Goal: Transaction & Acquisition: Purchase product/service

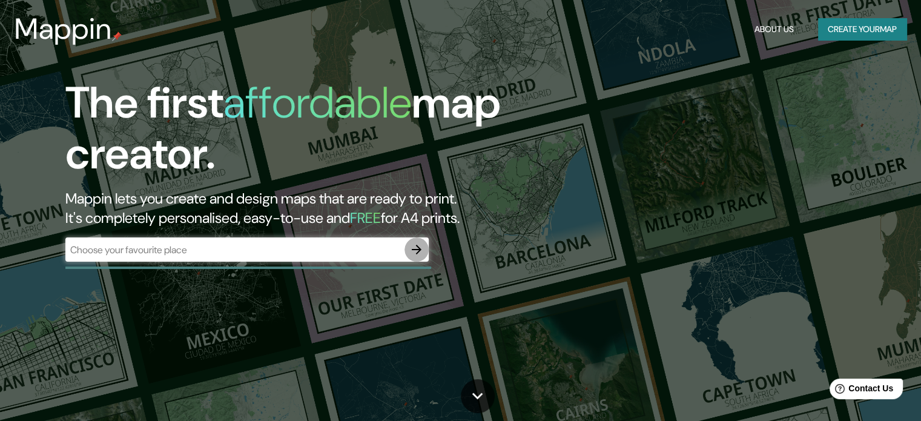
click at [416, 254] on icon "button" at bounding box center [416, 249] width 15 height 15
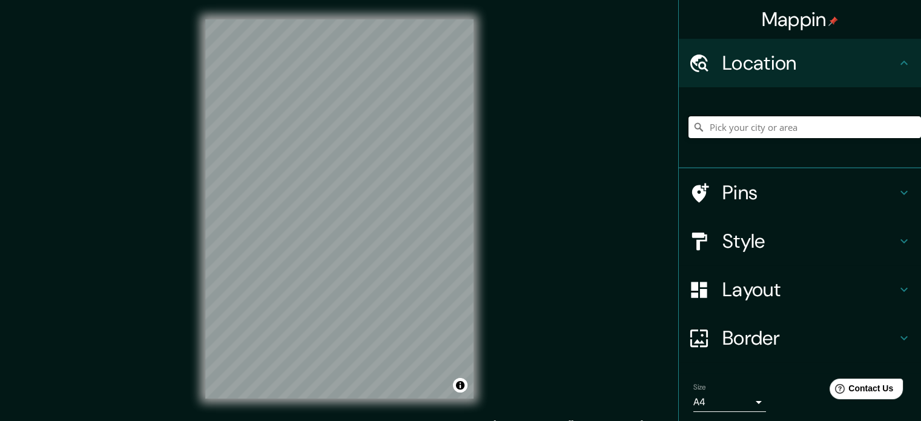
click at [774, 122] on input "Pick your city or area" at bounding box center [804, 127] width 232 height 22
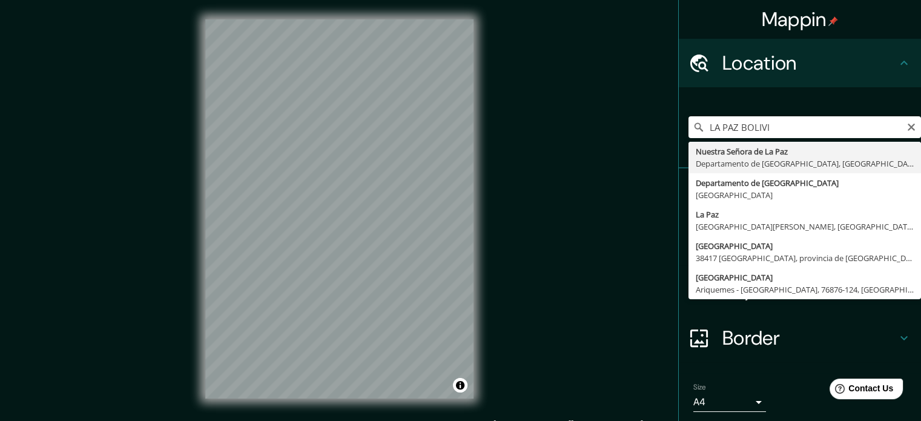
type input "[GEOGRAPHIC_DATA], [GEOGRAPHIC_DATA], [GEOGRAPHIC_DATA]"
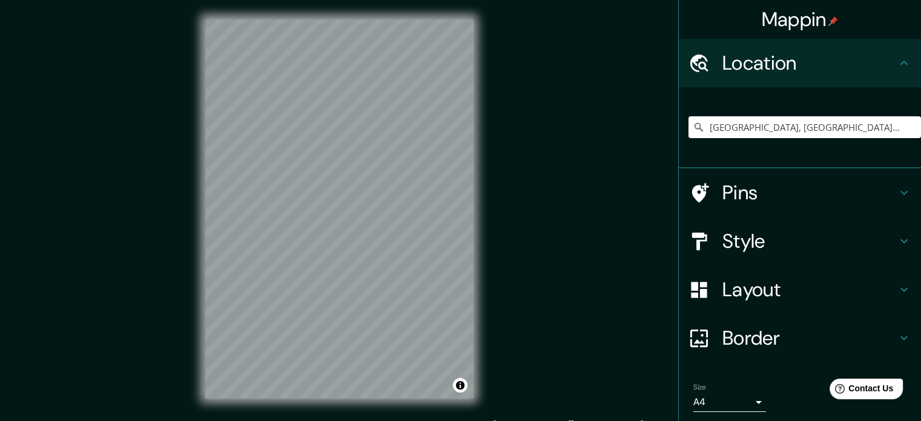
click at [740, 237] on h4 "Style" at bounding box center [809, 241] width 174 height 24
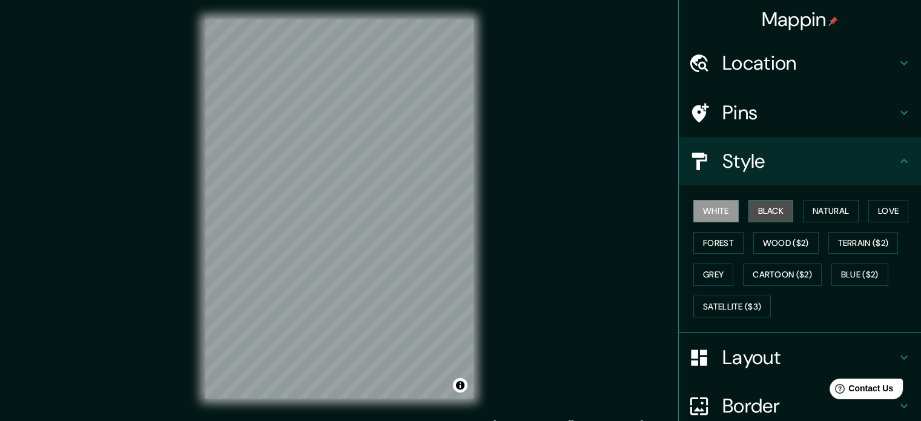
click at [763, 214] on button "Black" at bounding box center [770, 211] width 45 height 22
click at [713, 214] on button "White" at bounding box center [715, 211] width 45 height 22
click at [809, 209] on button "Natural" at bounding box center [831, 211] width 56 height 22
click at [764, 216] on button "Black" at bounding box center [770, 211] width 45 height 22
click at [724, 214] on button "White" at bounding box center [715, 211] width 45 height 22
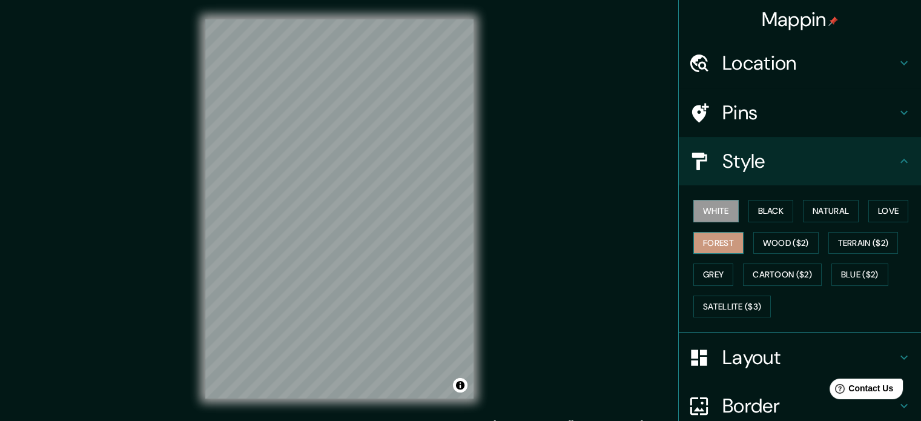
click at [721, 242] on button "Forest" at bounding box center [718, 243] width 50 height 22
click at [770, 242] on button "Wood ($2)" at bounding box center [785, 243] width 65 height 22
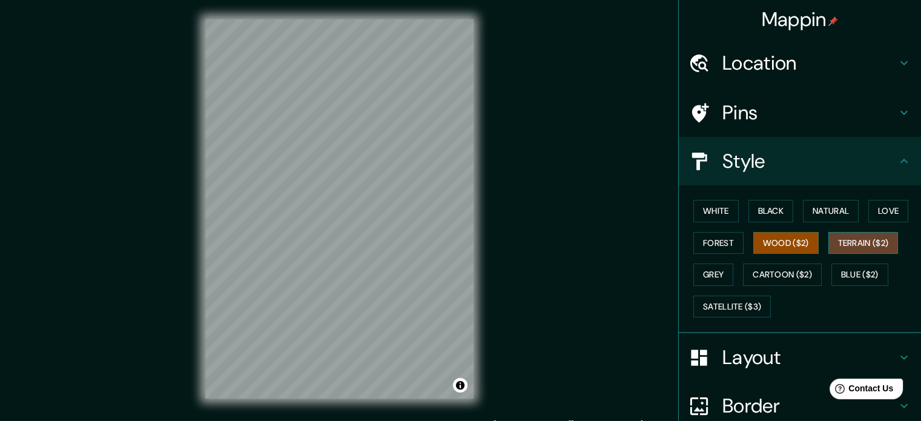
click at [838, 236] on button "Terrain ($2)" at bounding box center [863, 243] width 70 height 22
click at [779, 271] on button "Cartoon ($2)" at bounding box center [782, 274] width 79 height 22
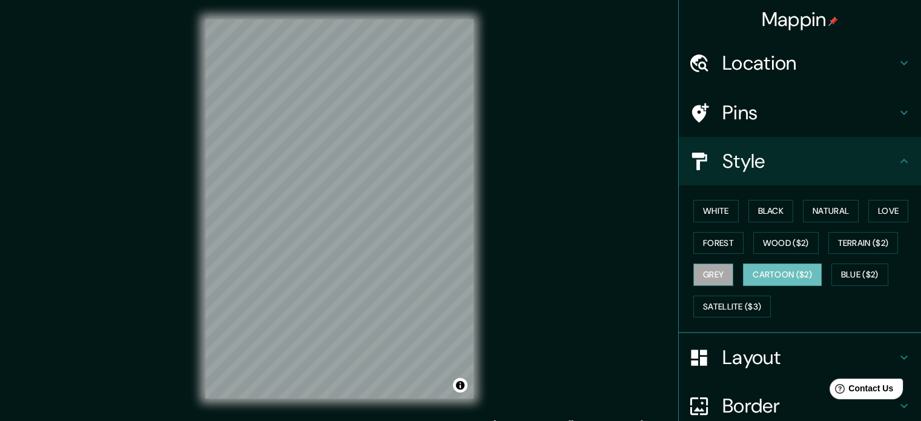
click at [707, 278] on button "Grey" at bounding box center [713, 274] width 40 height 22
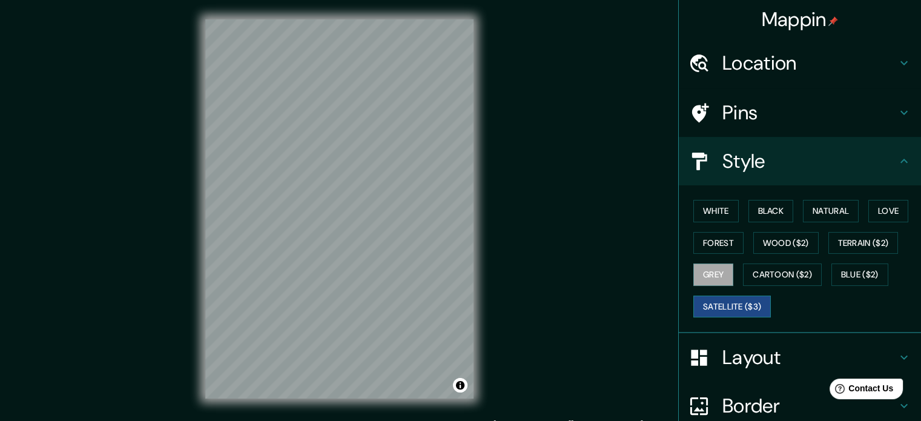
click at [713, 298] on button "Satellite ($3)" at bounding box center [731, 306] width 77 height 22
click at [854, 267] on button "Blue ($2)" at bounding box center [859, 274] width 57 height 22
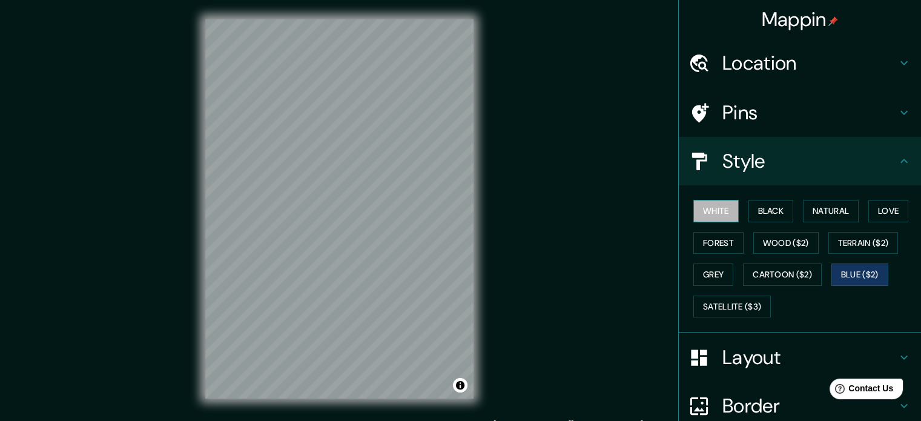
click at [710, 206] on button "White" at bounding box center [715, 211] width 45 height 22
